Goal: Information Seeking & Learning: Learn about a topic

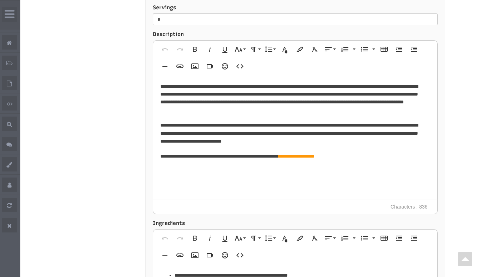
select select "Language Translate Widget"
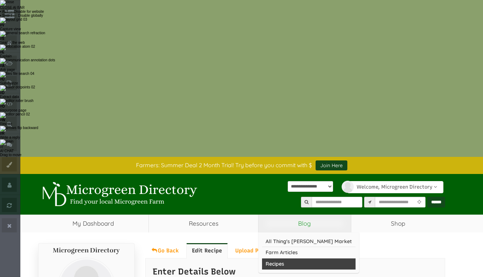
click at [288, 259] on link "Recipes" at bounding box center [309, 264] width 94 height 11
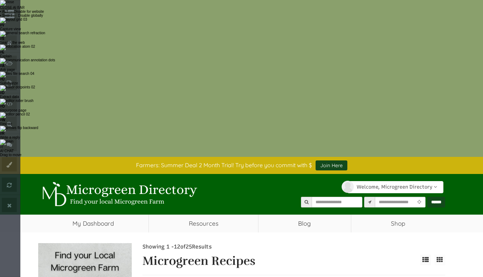
select select "Language Translate Widget"
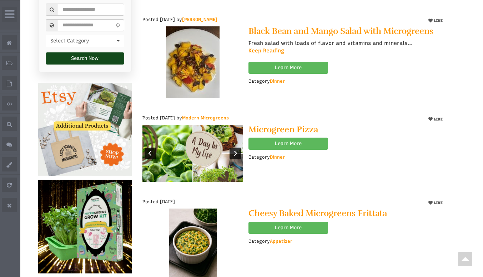
scroll to position [322, 0]
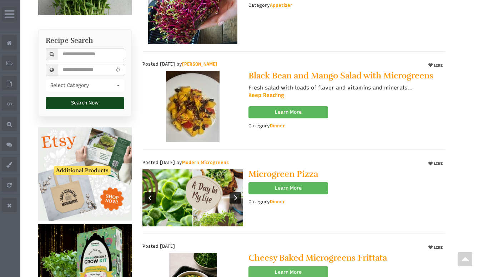
click at [281, 267] on link "Learn More" at bounding box center [289, 273] width 80 height 12
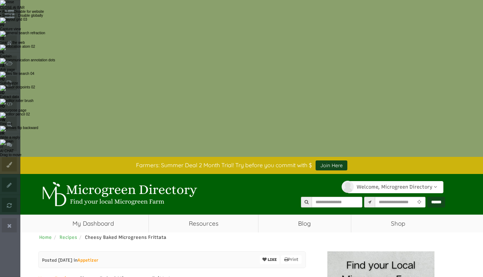
select select "Language Translate Widget"
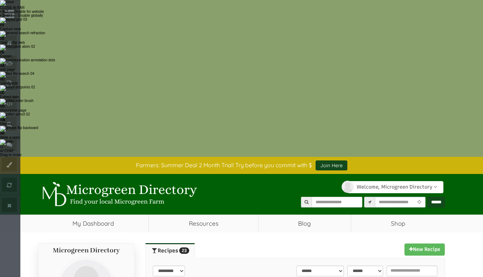
select select "Language Translate Widget"
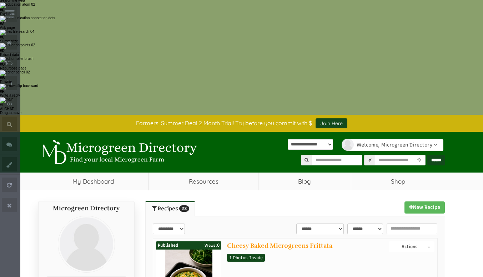
scroll to position [42, 0]
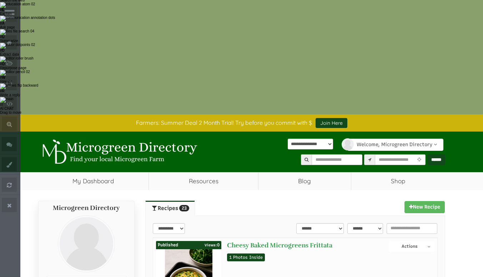
click at [298, 242] on link "Cheesy Baked Microgreens Frittata" at bounding box center [279, 246] width 105 height 8
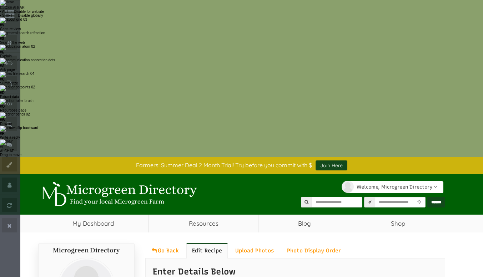
select select "Language Translate Widget"
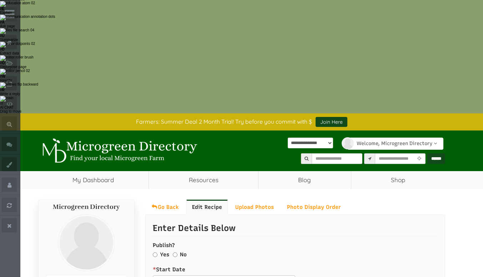
scroll to position [44, 0]
